Goal: Task Accomplishment & Management: Use online tool/utility

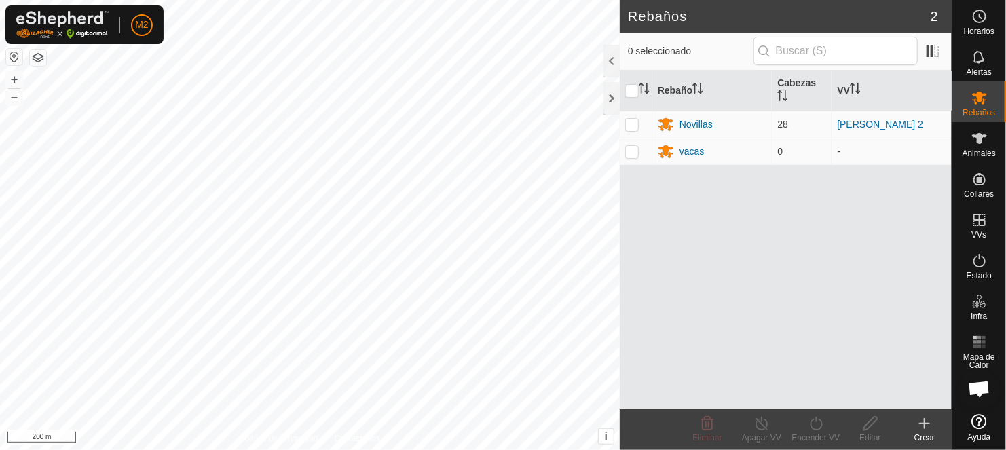
click at [10, 54] on button "button" at bounding box center [14, 57] width 16 height 16
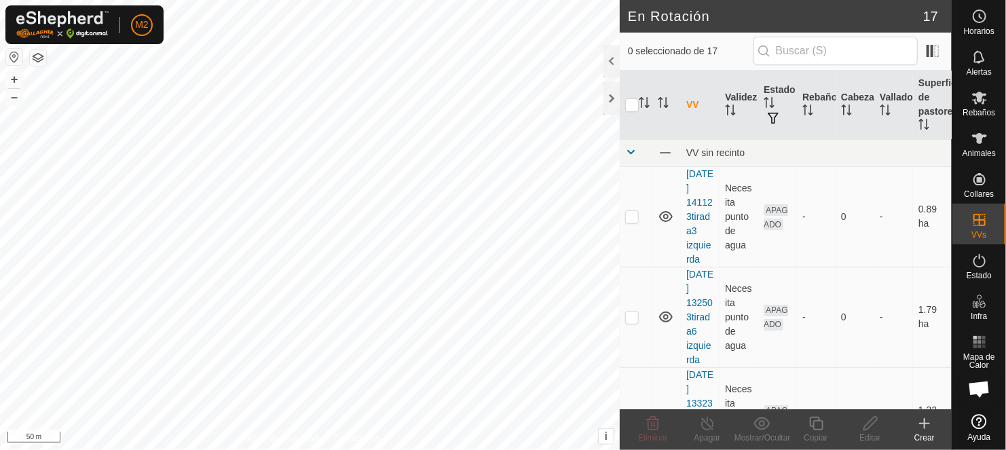
checkbox input "true"
click at [820, 427] on icon at bounding box center [816, 423] width 17 height 16
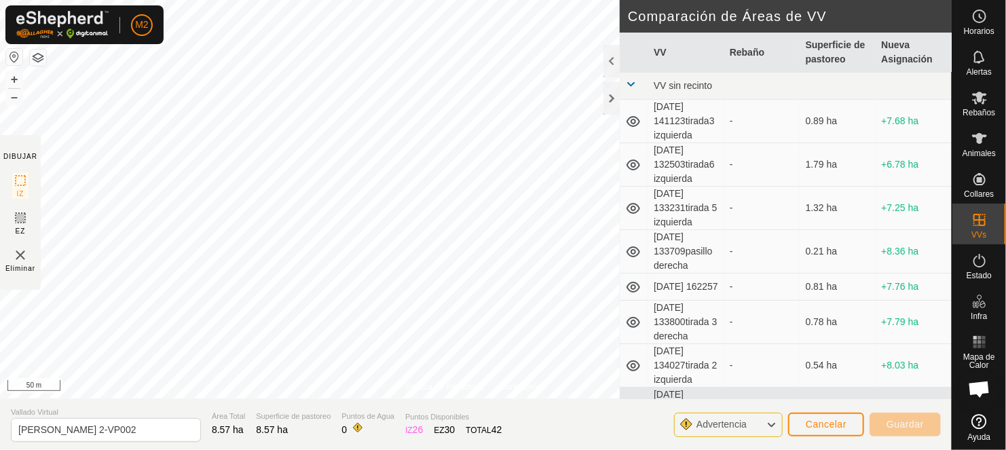
click at [83, 0] on html "M2 Horarios Alertas Rebaños Animales Collares VVs Estado Infra Mapa de Calor Ay…" at bounding box center [503, 225] width 1006 height 450
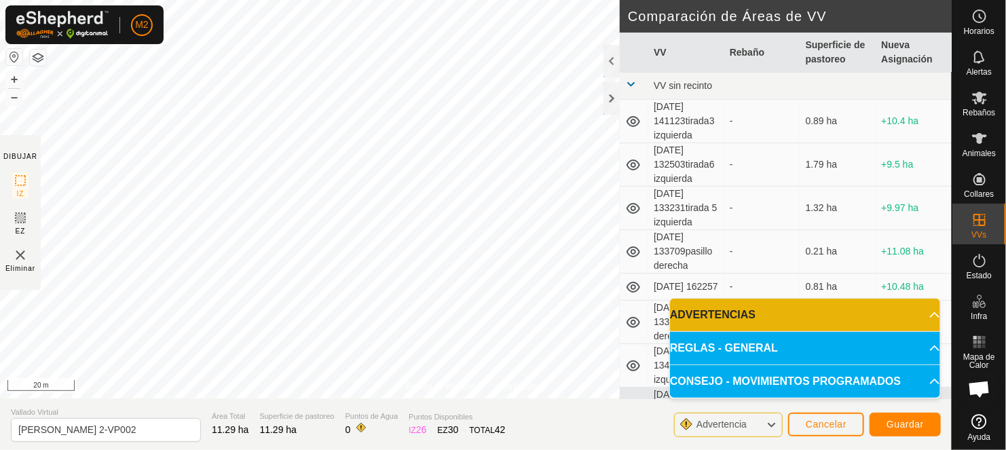
click at [352, 0] on html "M2 Horarios Alertas Rebaños Animales Collares VVs Estado Infra Mapa de Calor Ay…" at bounding box center [503, 225] width 1006 height 450
click at [394, 0] on html "M2 Horarios Alertas Rebaños Animales Collares VVs Estado Infra Mapa de Calor Ay…" at bounding box center [503, 225] width 1006 height 450
click at [375, 0] on html "M2 Horarios Alertas Rebaños Animales Collares VVs Estado Infra Mapa de Calor Ay…" at bounding box center [503, 225] width 1006 height 450
click at [910, 422] on span "Guardar" at bounding box center [905, 424] width 37 height 11
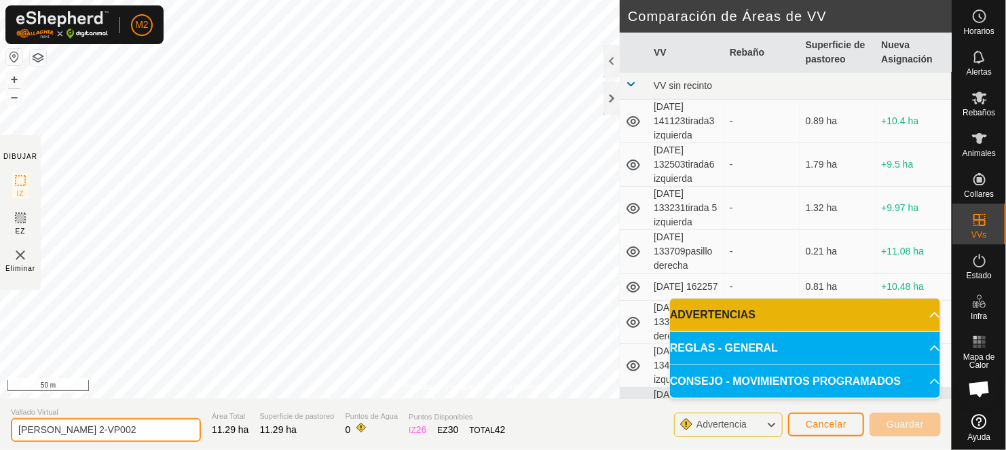
click at [113, 428] on input "[PERSON_NAME] 2-VP002" at bounding box center [106, 430] width 190 height 24
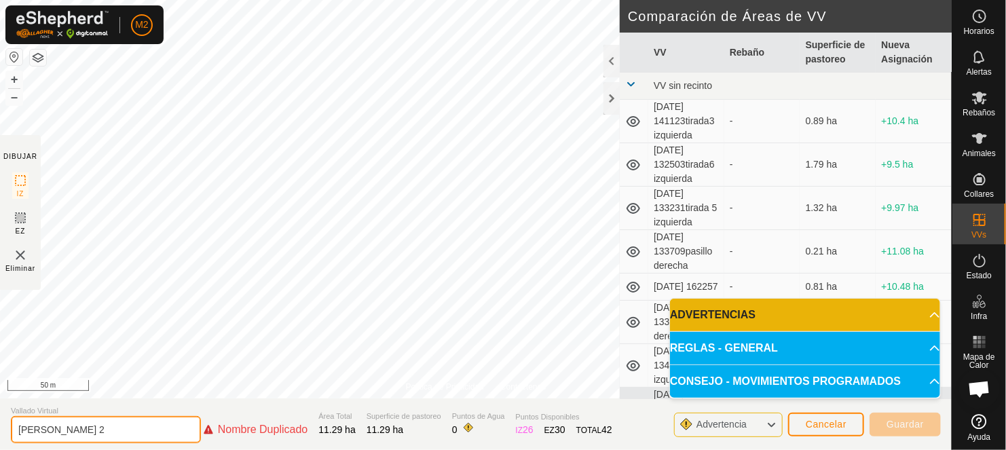
type input "[PERSON_NAME] 2"
click at [770, 316] on p-accordion-header "ADVERTENCIAS" at bounding box center [805, 315] width 270 height 33
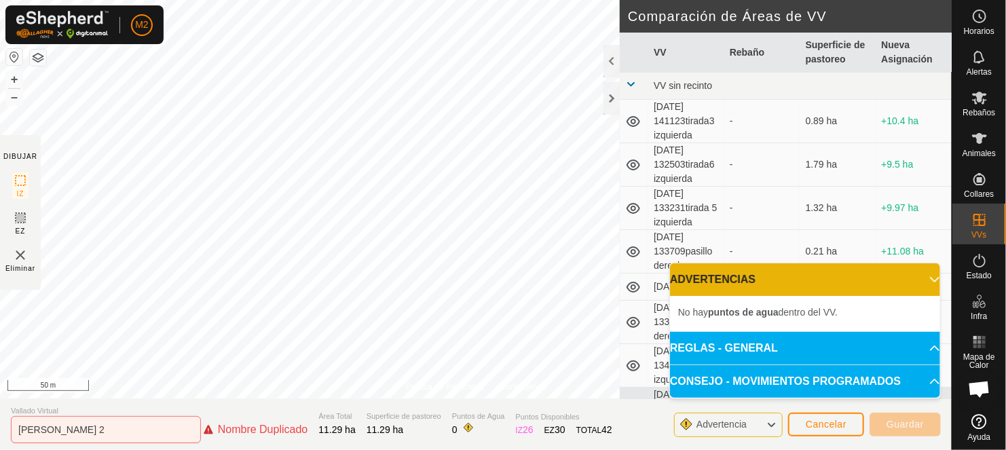
click at [807, 316] on li "No hay puntos de agua dentro del VV." at bounding box center [805, 312] width 254 height 16
click at [930, 280] on icon at bounding box center [935, 279] width 10 height 5
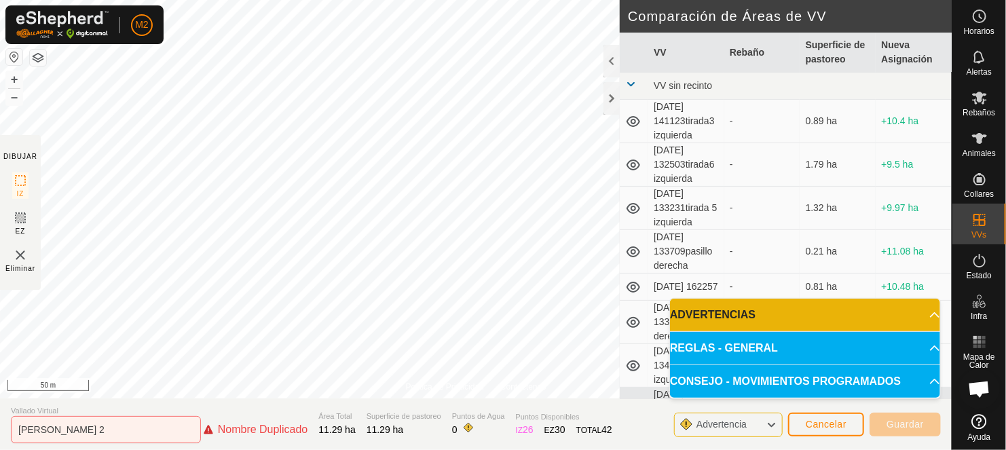
click at [927, 347] on p-accordion-header "REGLAS - GENERAL" at bounding box center [805, 348] width 270 height 33
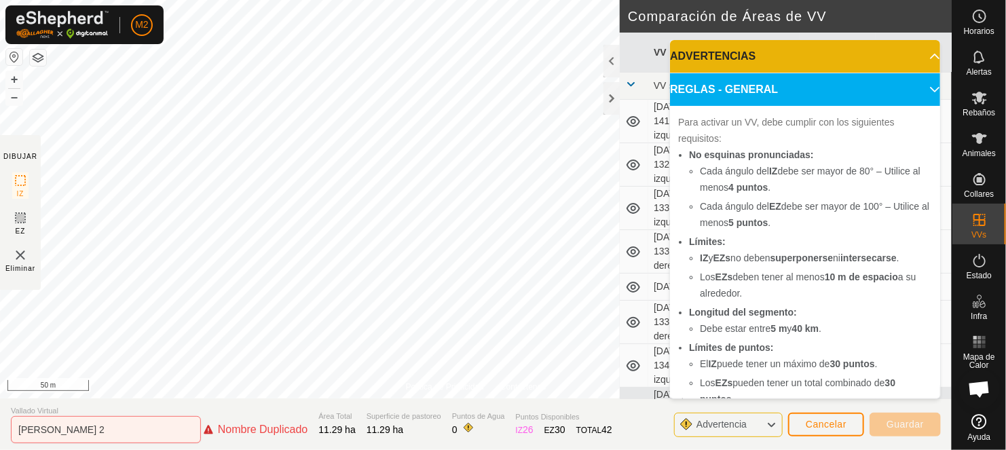
click at [913, 87] on p-accordion-header "REGLAS - GENERAL" at bounding box center [805, 89] width 270 height 33
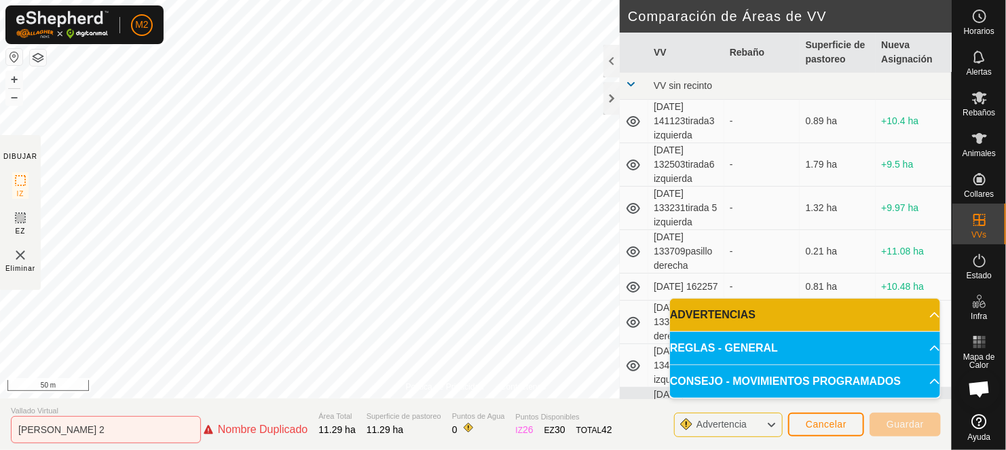
click at [930, 378] on p-accordion-header "CONSEJO - MOVIMIENTOS PROGRAMADOS" at bounding box center [805, 381] width 270 height 33
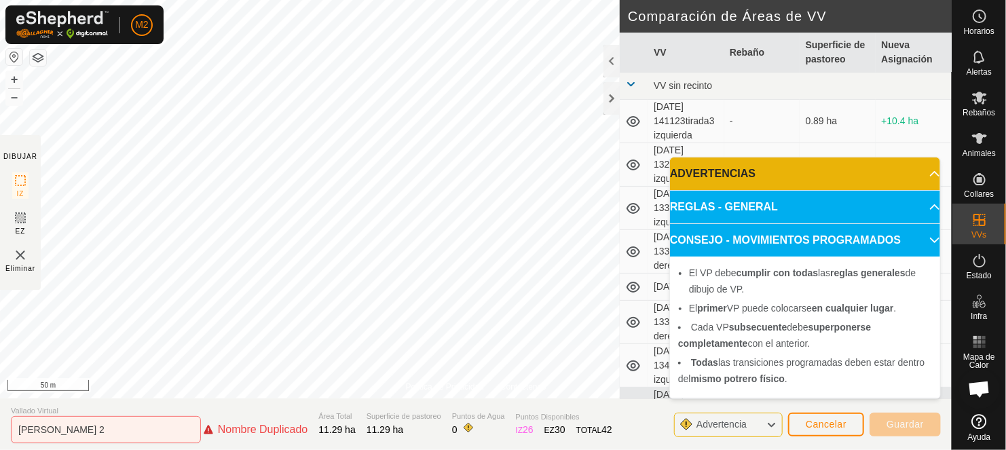
click at [760, 425] on div "Advertencia" at bounding box center [728, 425] width 109 height 24
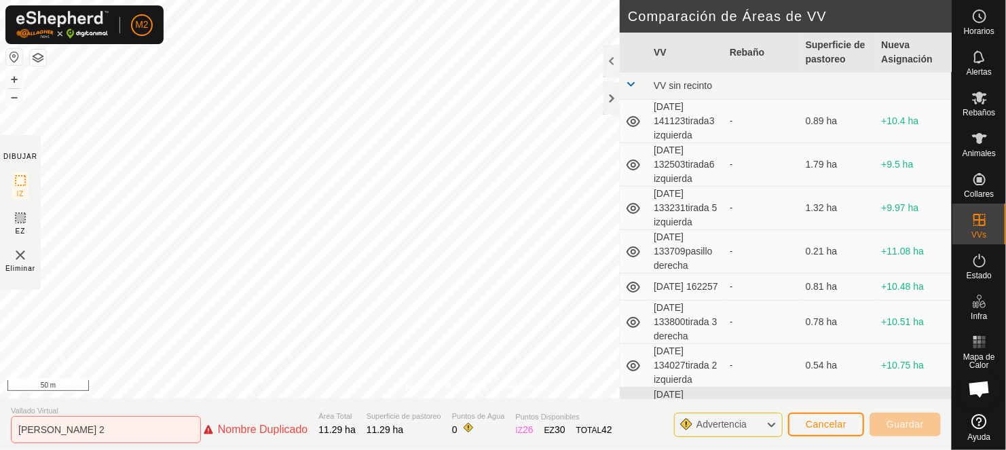
click at [771, 422] on icon at bounding box center [771, 425] width 11 height 18
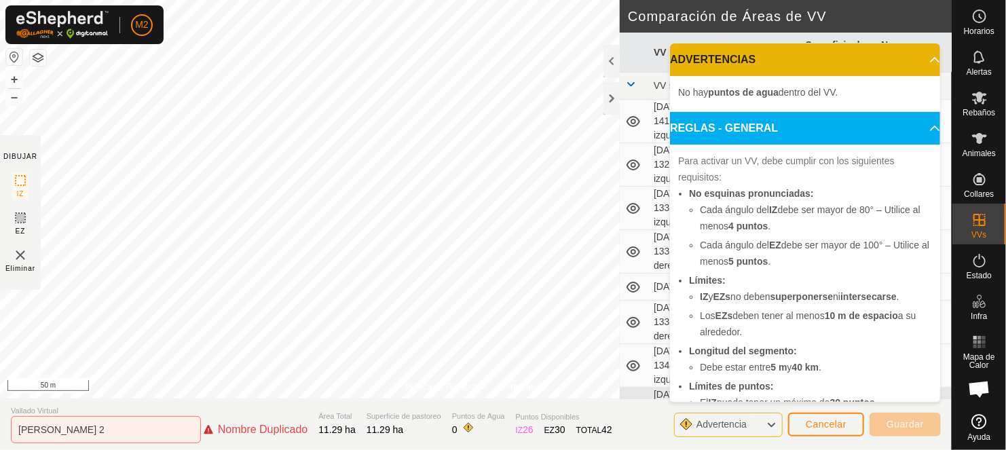
click at [771, 422] on icon at bounding box center [771, 425] width 11 height 18
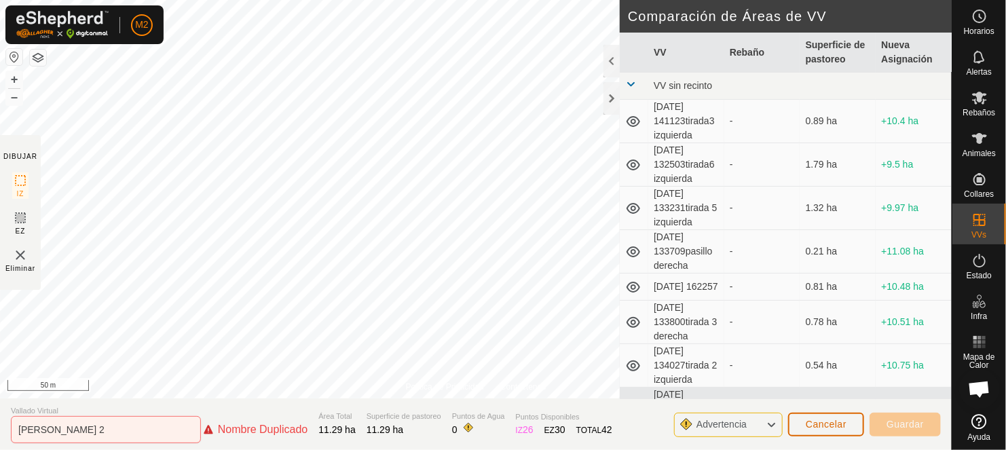
click at [804, 424] on button "Cancelar" at bounding box center [826, 425] width 76 height 24
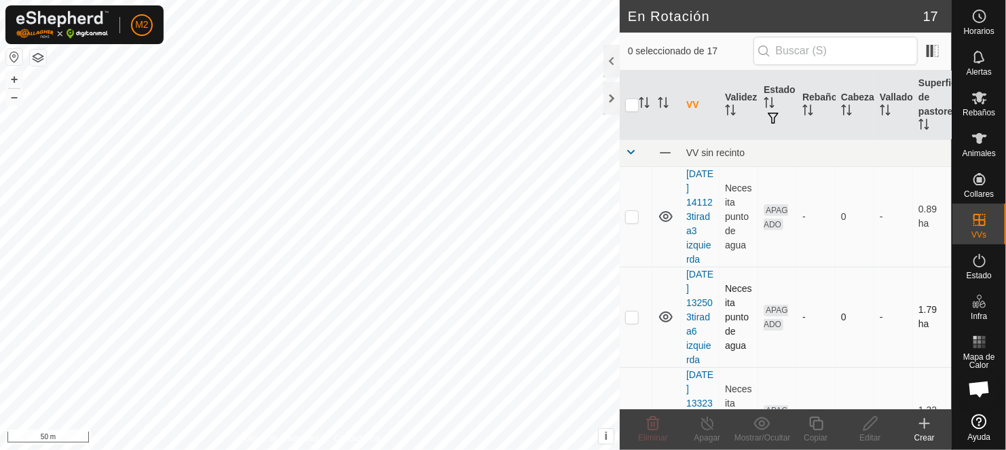
checkbox input "true"
click at [818, 425] on icon at bounding box center [816, 423] width 17 height 16
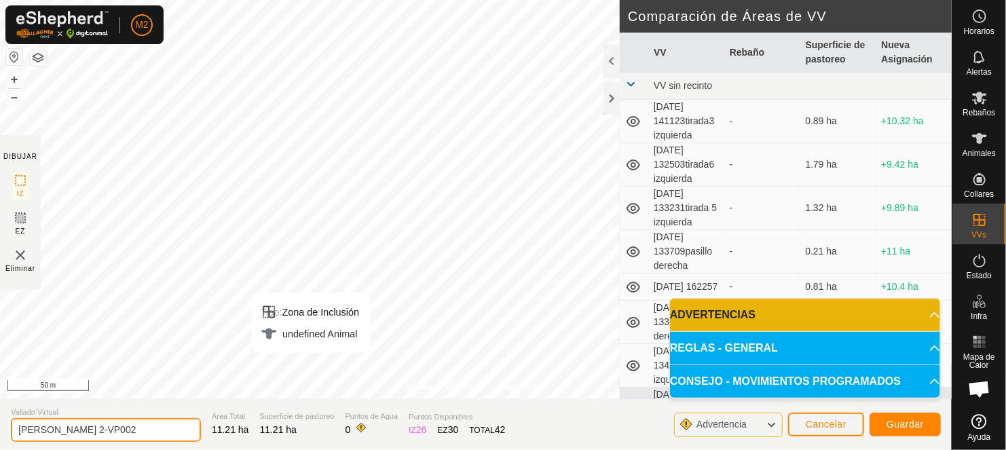
click at [115, 430] on input "[PERSON_NAME] 2-VP002" at bounding box center [106, 430] width 190 height 24
type input "[PERSON_NAME] 2-"
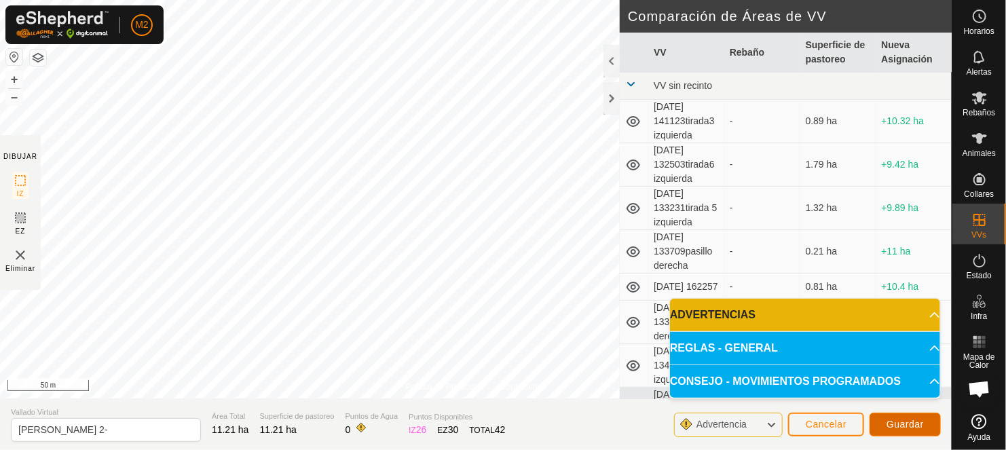
click at [890, 422] on span "Guardar" at bounding box center [905, 424] width 37 height 11
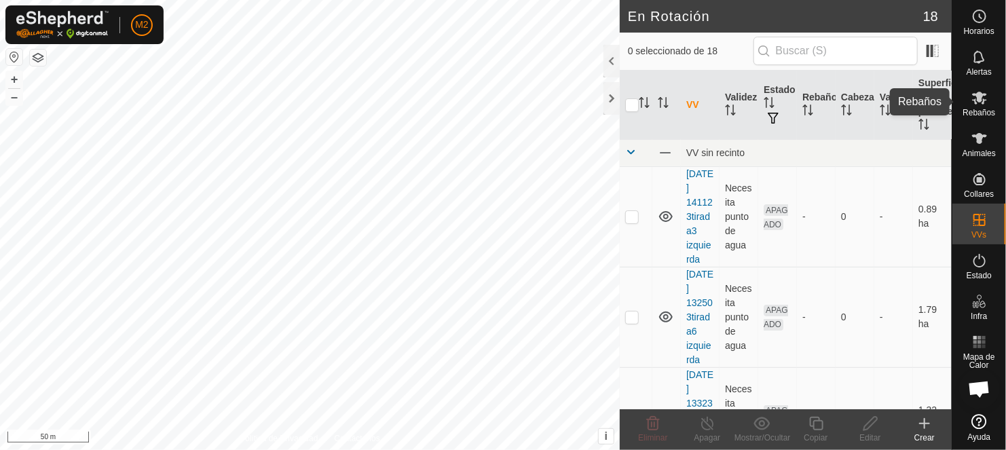
click at [982, 98] on icon at bounding box center [979, 98] width 15 height 13
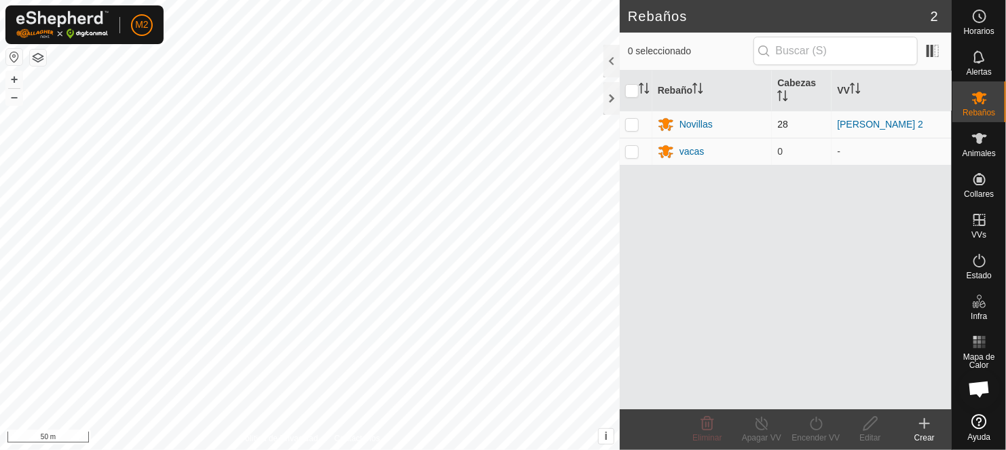
click at [630, 122] on p-checkbox at bounding box center [632, 124] width 14 height 11
checkbox input "true"
click at [811, 427] on icon at bounding box center [816, 423] width 17 height 16
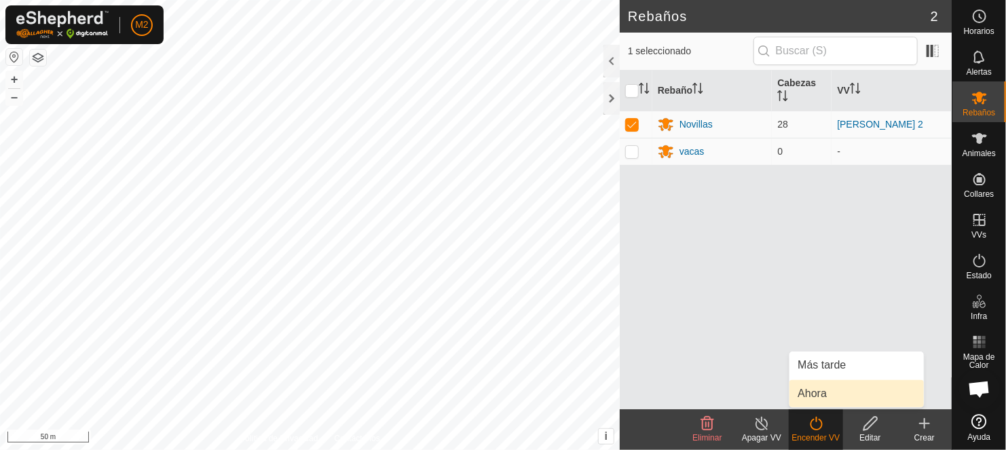
click at [817, 392] on link "Ahora" at bounding box center [857, 393] width 134 height 27
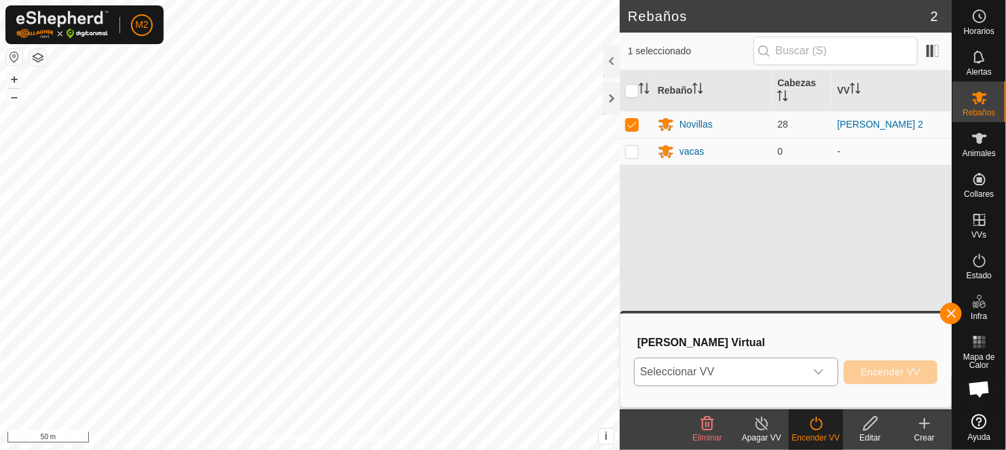
click at [680, 371] on span "Seleccionar VV" at bounding box center [720, 371] width 170 height 27
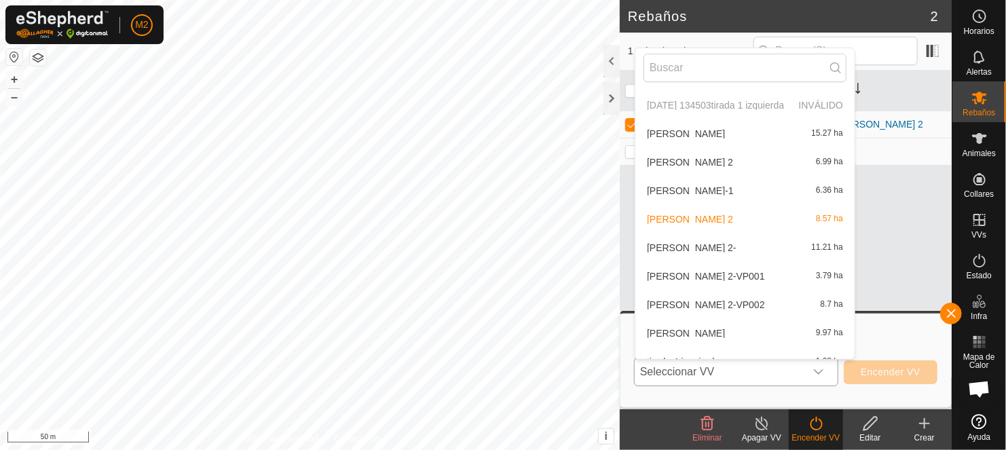
scroll to position [271, 0]
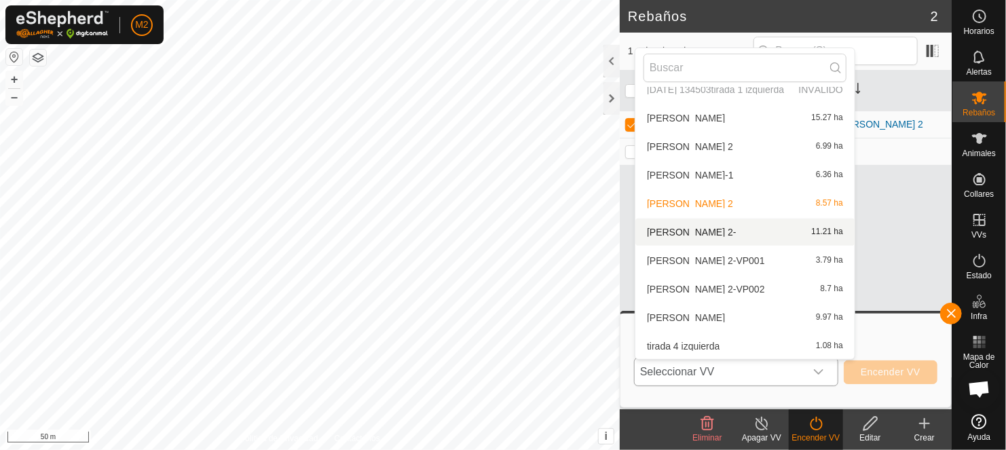
click at [686, 227] on li "[PERSON_NAME] 2- 11.21 ha" at bounding box center [744, 232] width 219 height 27
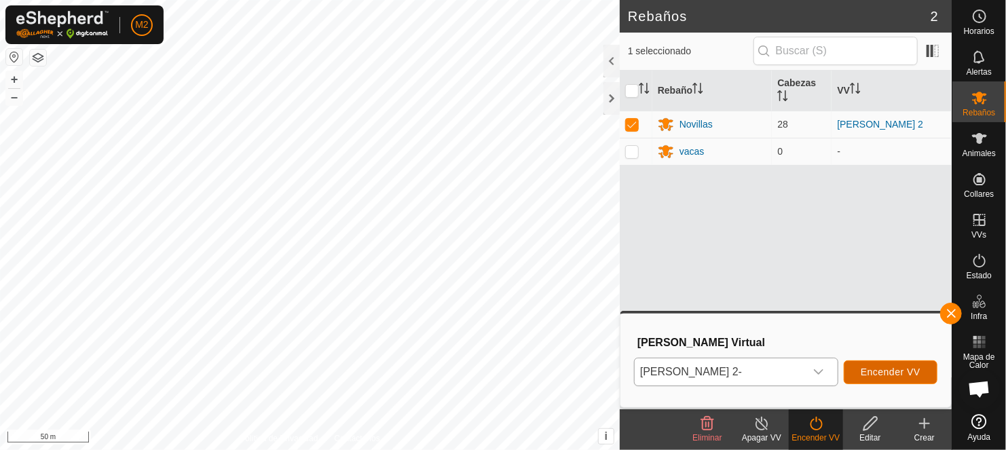
click at [875, 373] on span "Encender VV" at bounding box center [891, 372] width 60 height 11
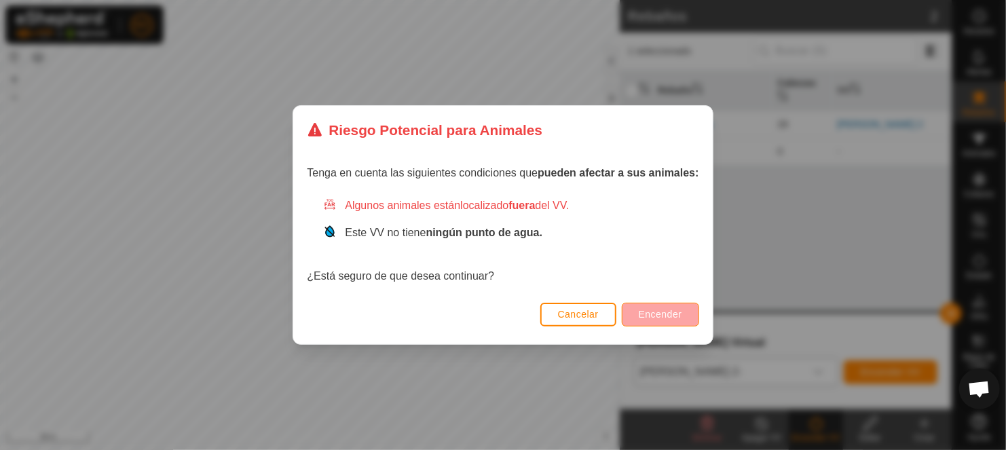
drag, startPoint x: 581, startPoint y: 270, endPoint x: 666, endPoint y: 311, distance: 94.4
click at [666, 311] on div "Riesgo Potencial para Animales Tenga en cuenta las siguientes condiciones que p…" at bounding box center [503, 225] width 420 height 240
click at [666, 311] on span "Encender" at bounding box center [660, 314] width 43 height 11
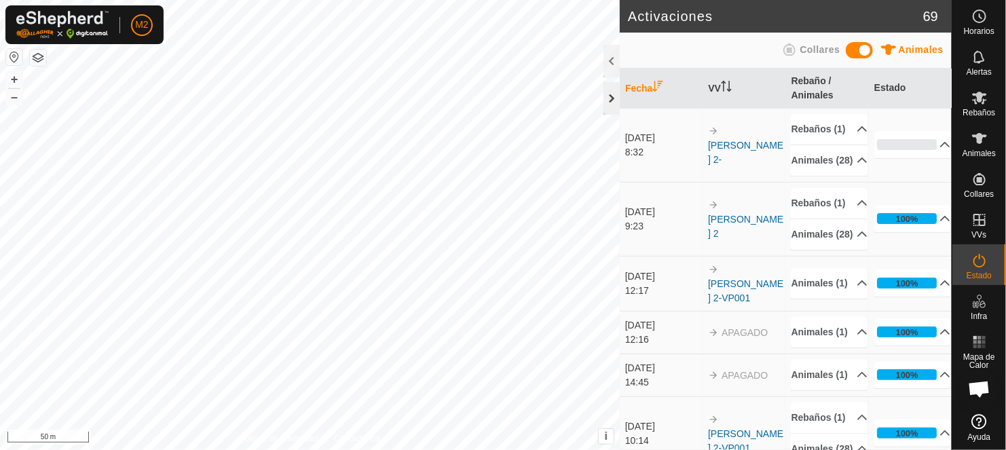
click at [611, 102] on div at bounding box center [612, 98] width 16 height 33
